Goal: Answer question/provide support: Answer question/provide support

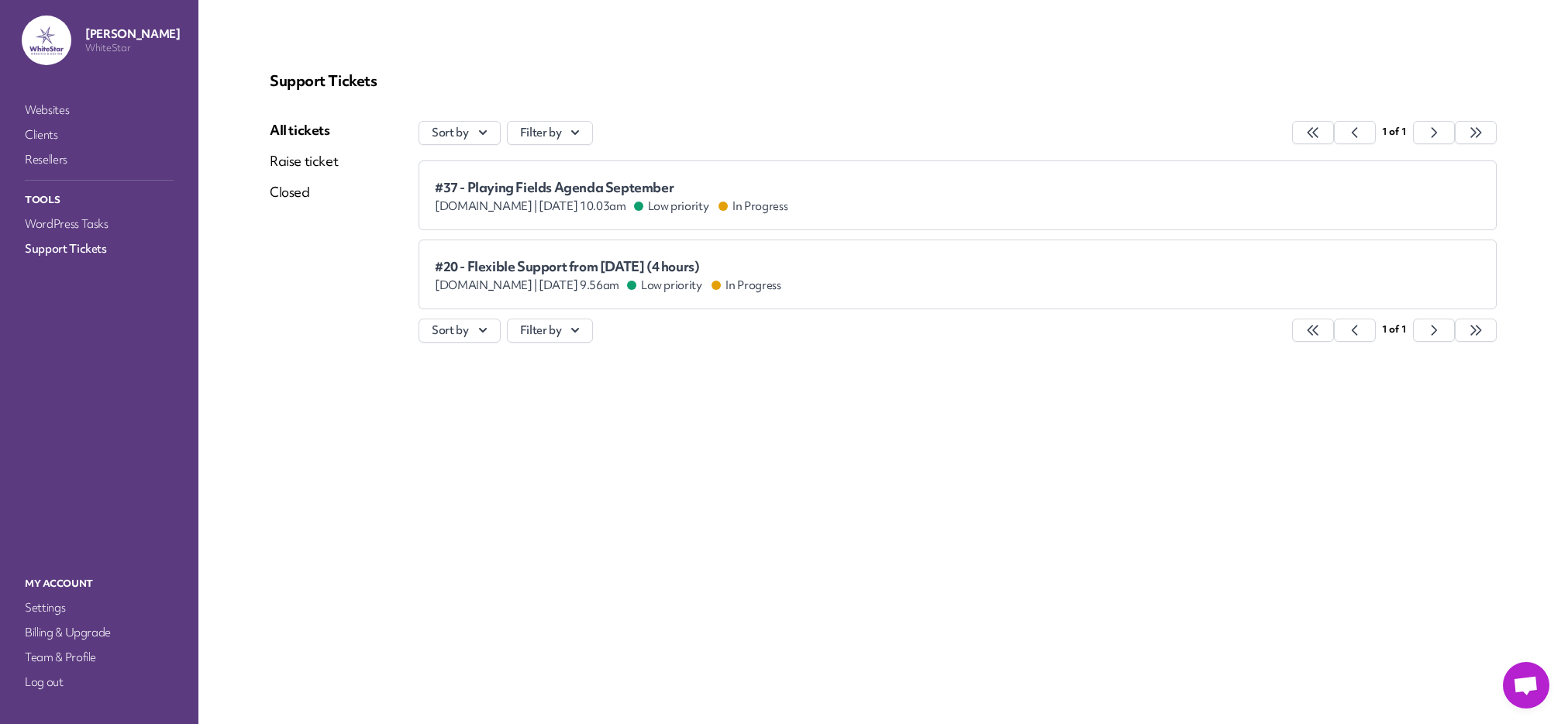
click at [595, 279] on div "[DOMAIN_NAME] | [DATE] 9.56am Low priority In Progress" at bounding box center [608, 285] width 346 height 16
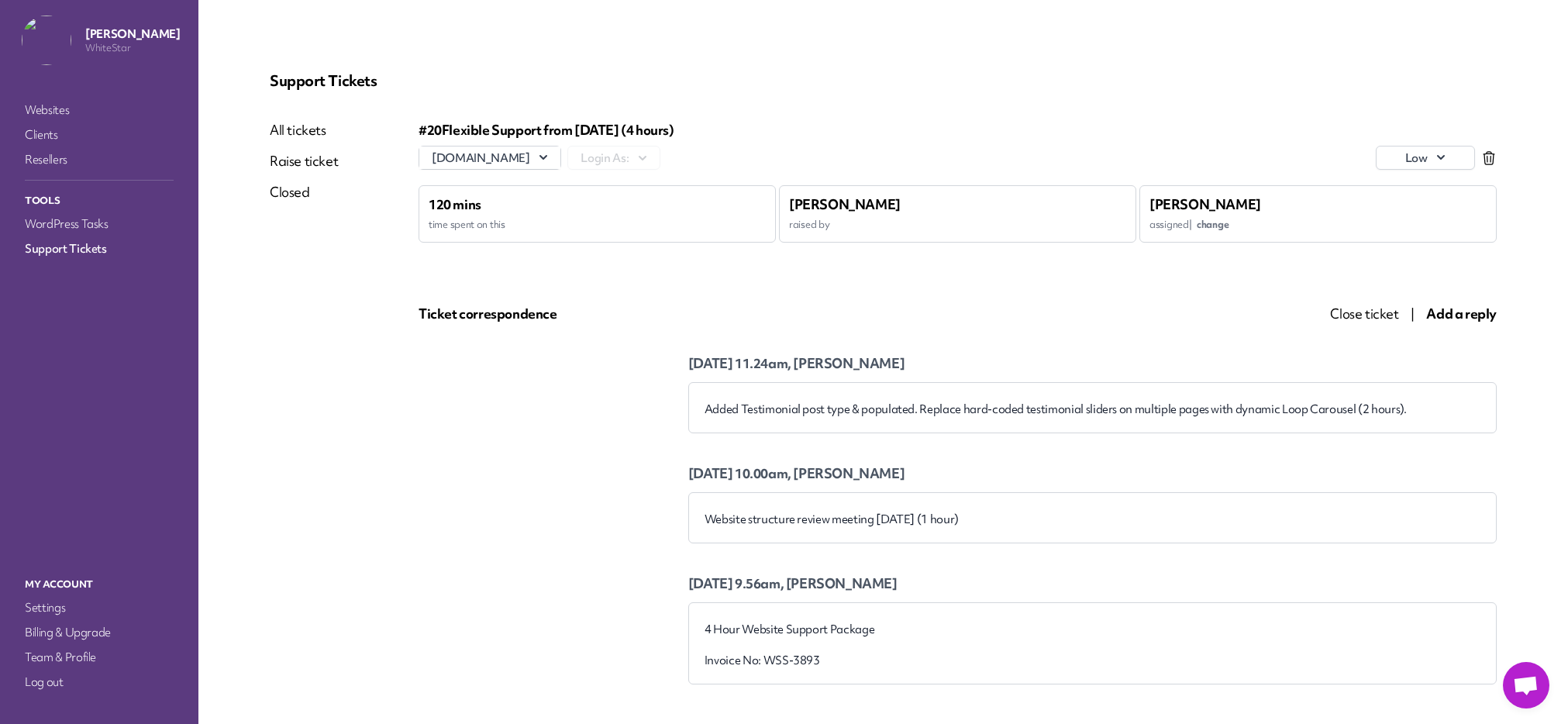
click at [314, 120] on div "Support Tickets All tickets Raise ticket Closed #20 Flexible Support from [DATE…" at bounding box center [883, 378] width 1264 height 650
click at [314, 128] on link "All tickets" at bounding box center [303, 130] width 68 height 19
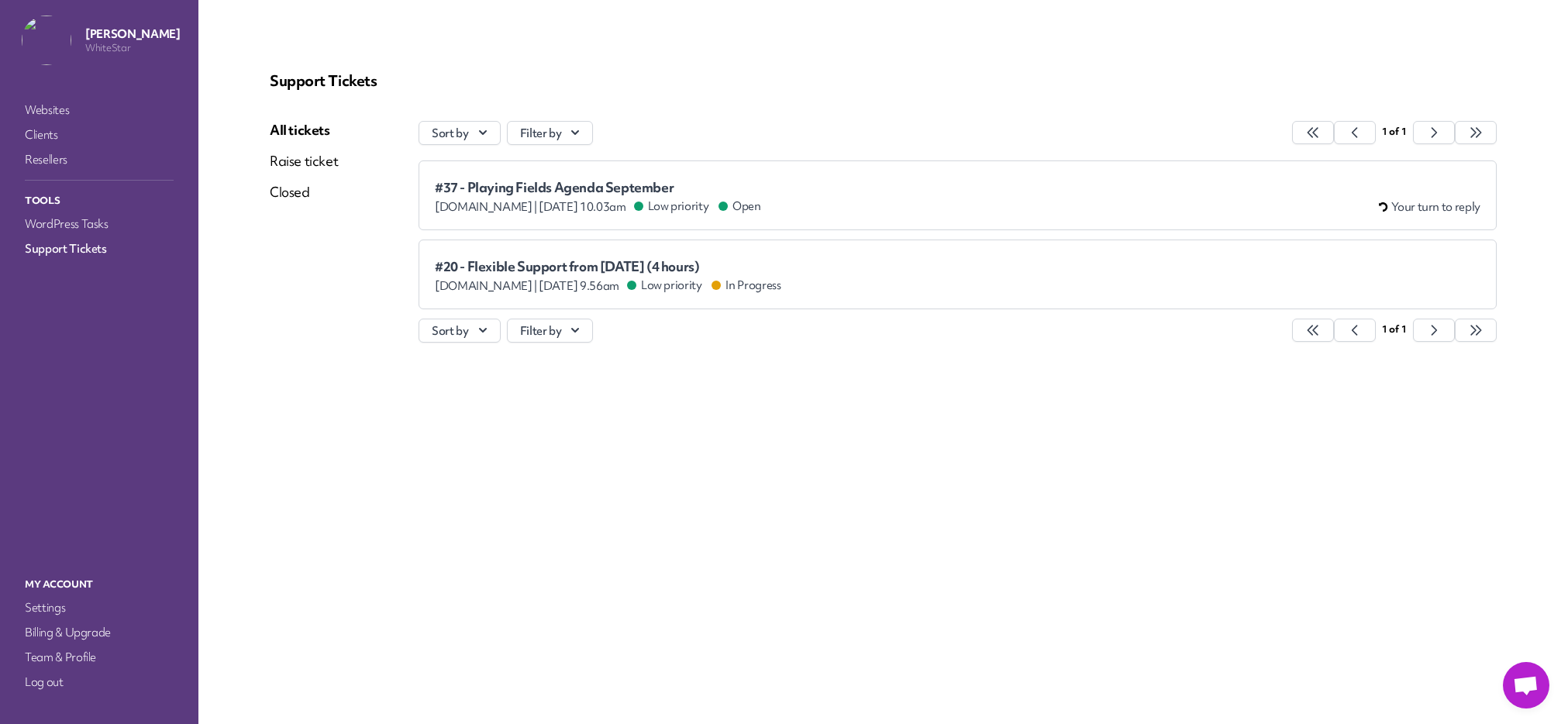
click at [537, 205] on span "[DOMAIN_NAME] |" at bounding box center [486, 206] width 102 height 15
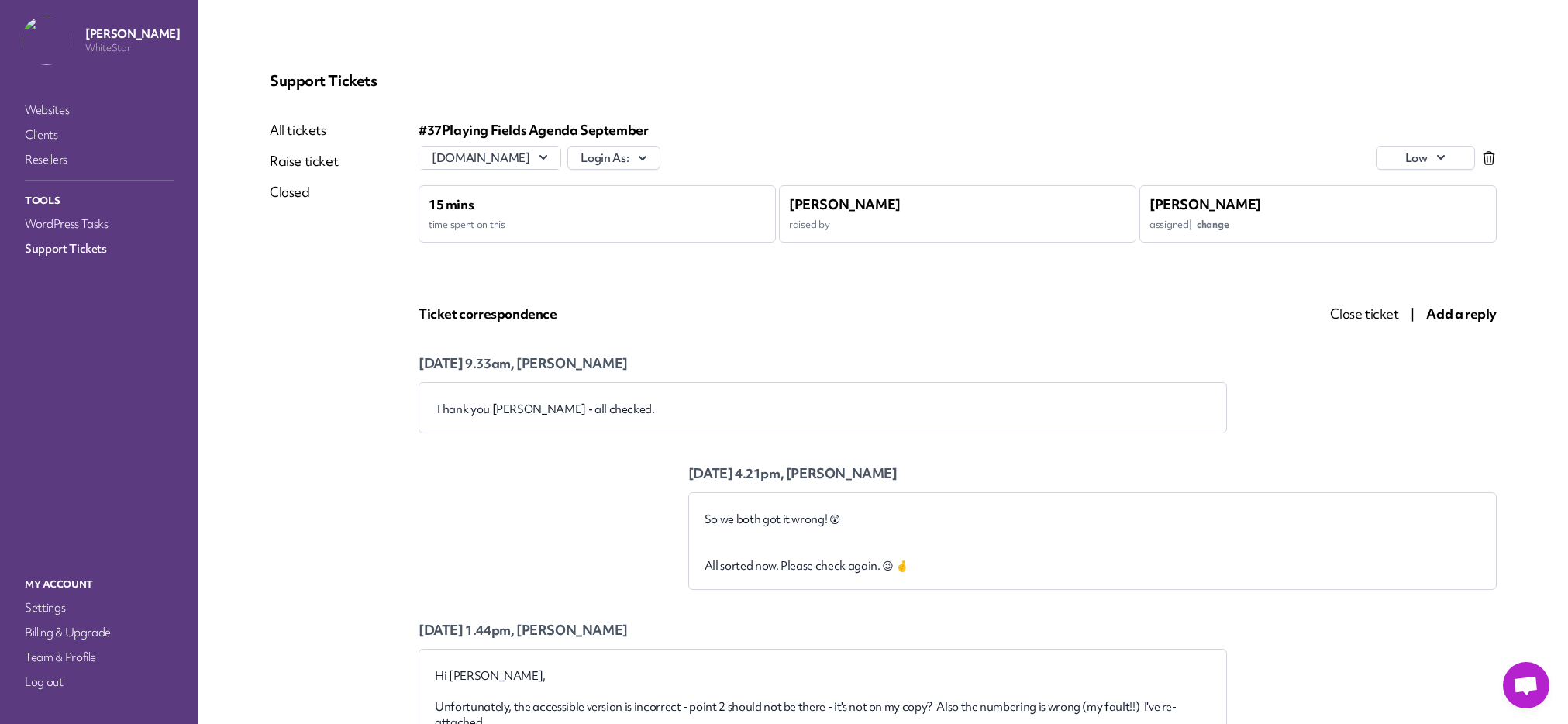
click at [1371, 310] on span "Close ticket" at bounding box center [1363, 314] width 68 height 17
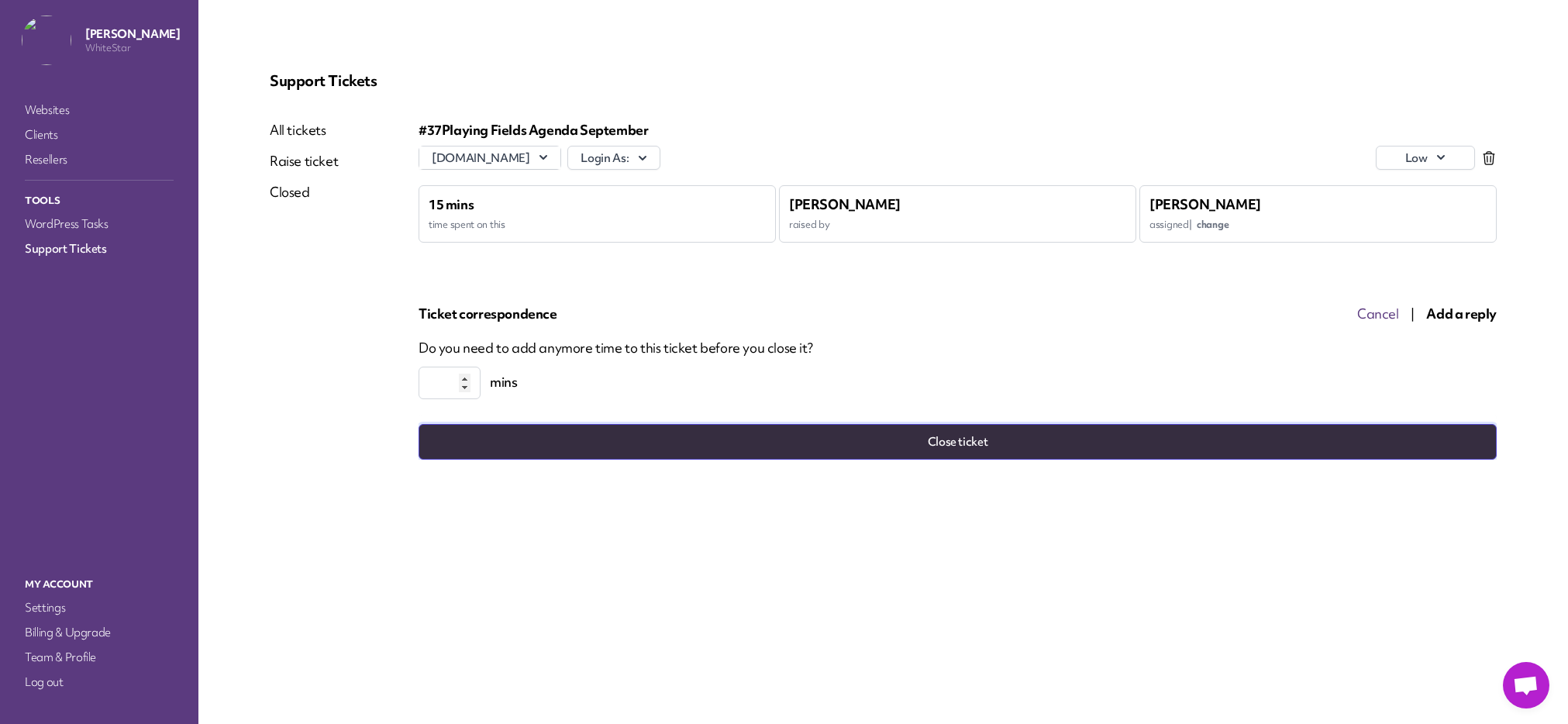
click at [1046, 434] on button "Close ticket" at bounding box center [957, 442] width 1078 height 36
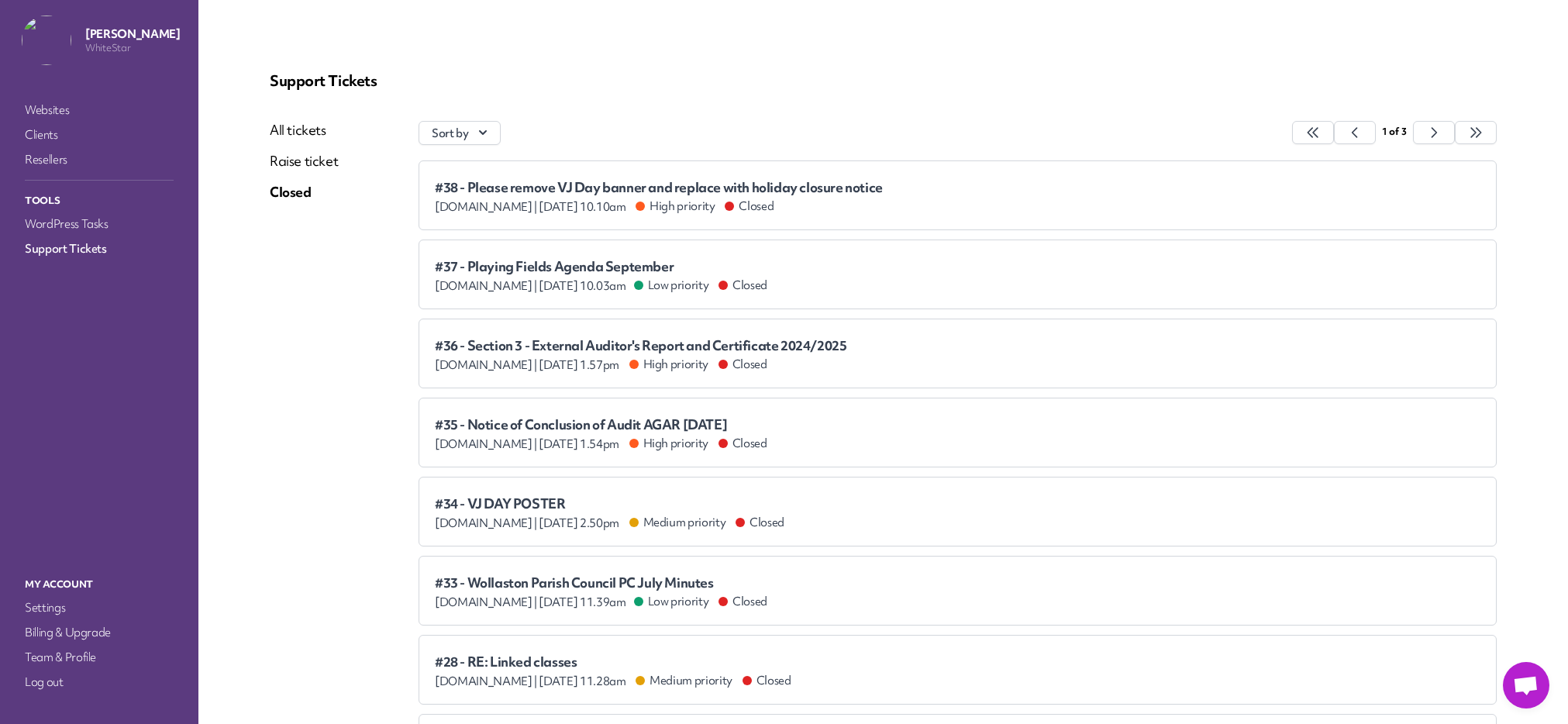
click at [314, 132] on link "All tickets" at bounding box center [303, 130] width 68 height 19
